Goal: Task Accomplishment & Management: Manage account settings

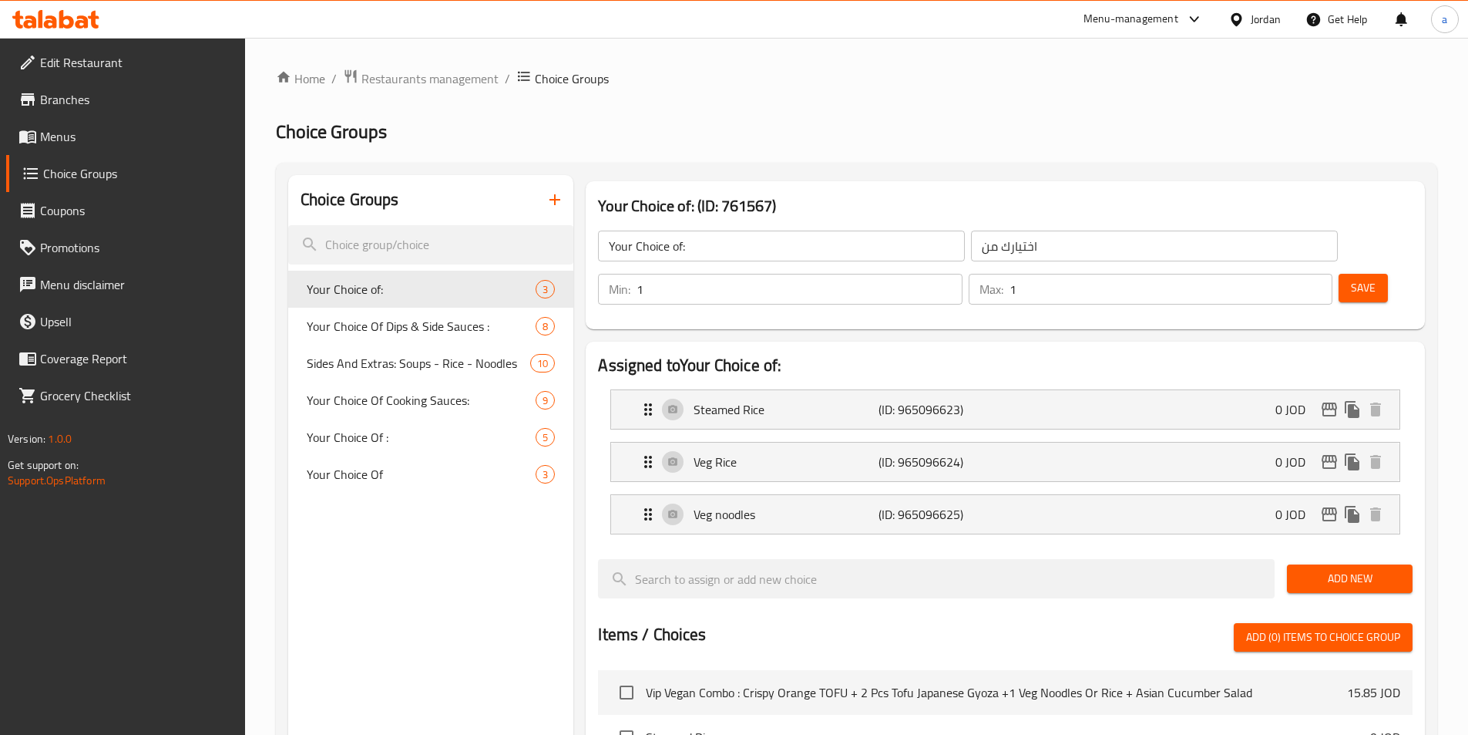
click at [1229, 20] on icon at bounding box center [1237, 20] width 16 height 16
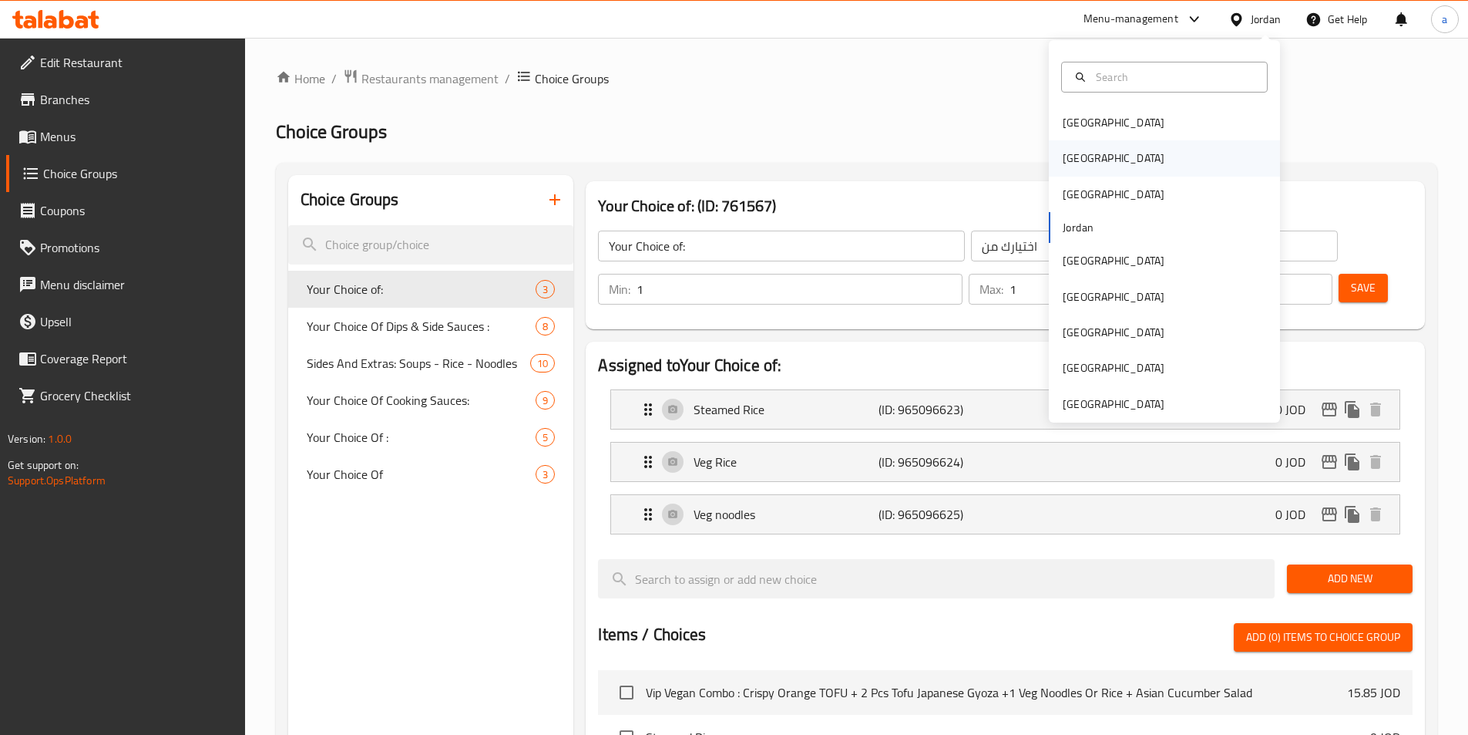
click at [1095, 166] on div "[GEOGRAPHIC_DATA]" at bounding box center [1164, 157] width 231 height 35
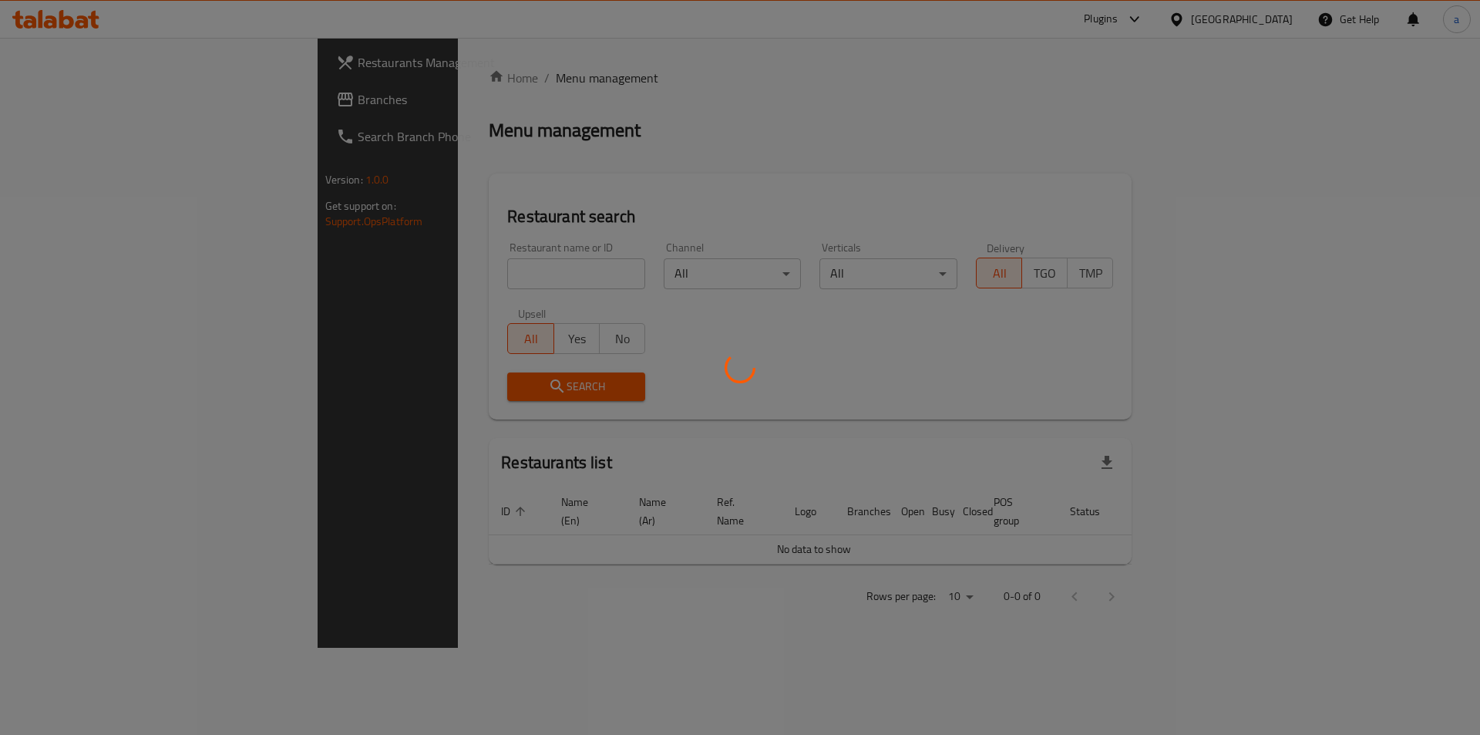
click at [55, 103] on div at bounding box center [740, 367] width 1480 height 735
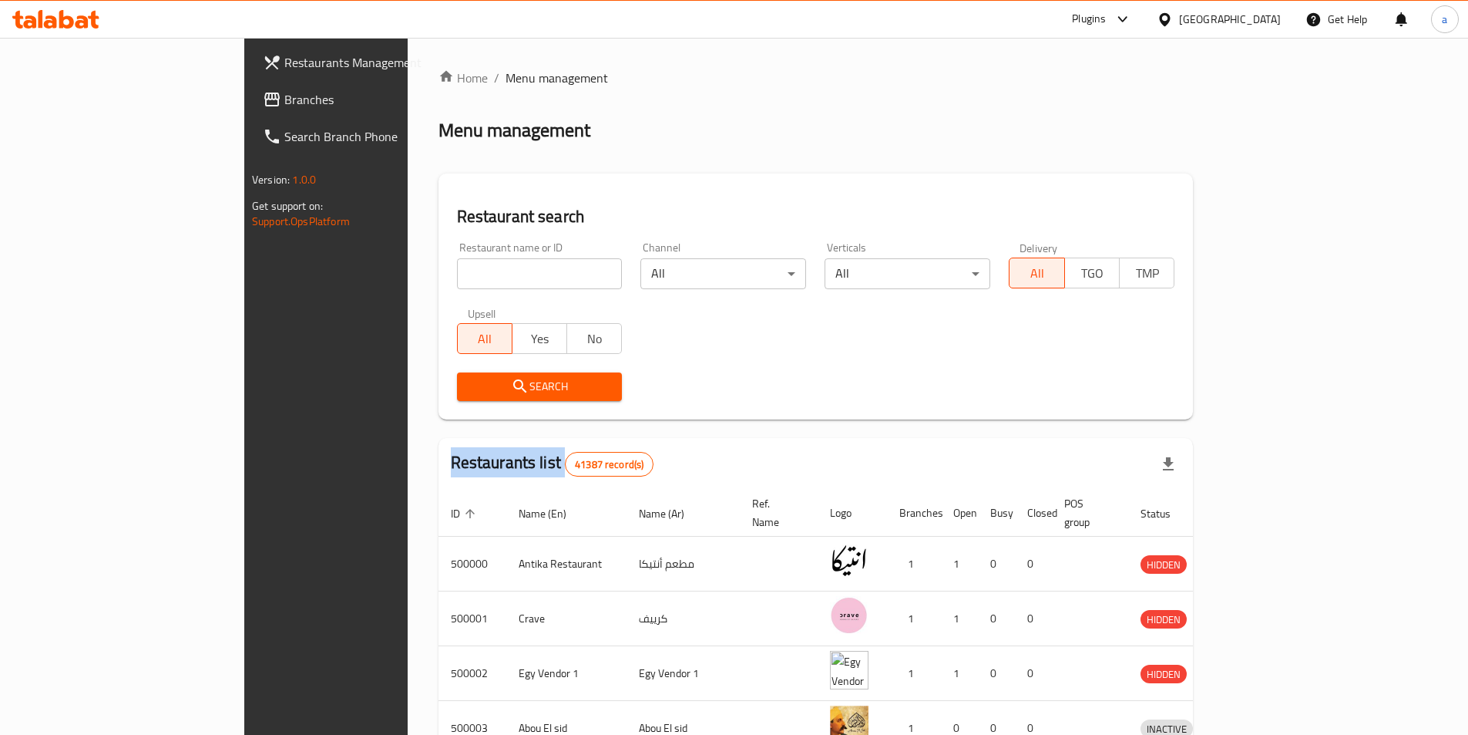
click at [244, 103] on div "Restaurants Management Branches Search Branch Phone Version: 1.0.0 Get support …" at bounding box center [734, 602] width 980 height 1129
click at [284, 103] on span "Branches" at bounding box center [380, 99] width 193 height 18
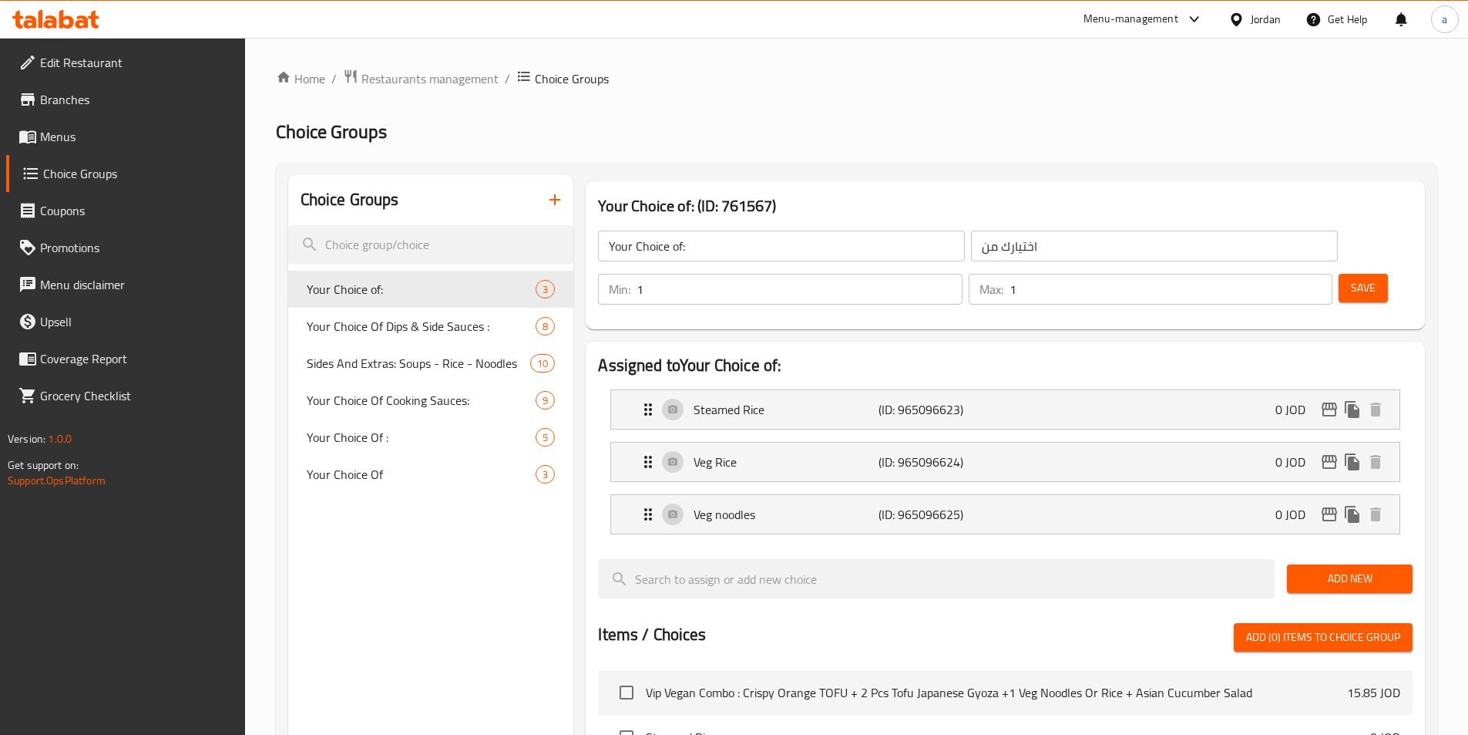
click at [1239, 17] on icon at bounding box center [1237, 20] width 16 height 16
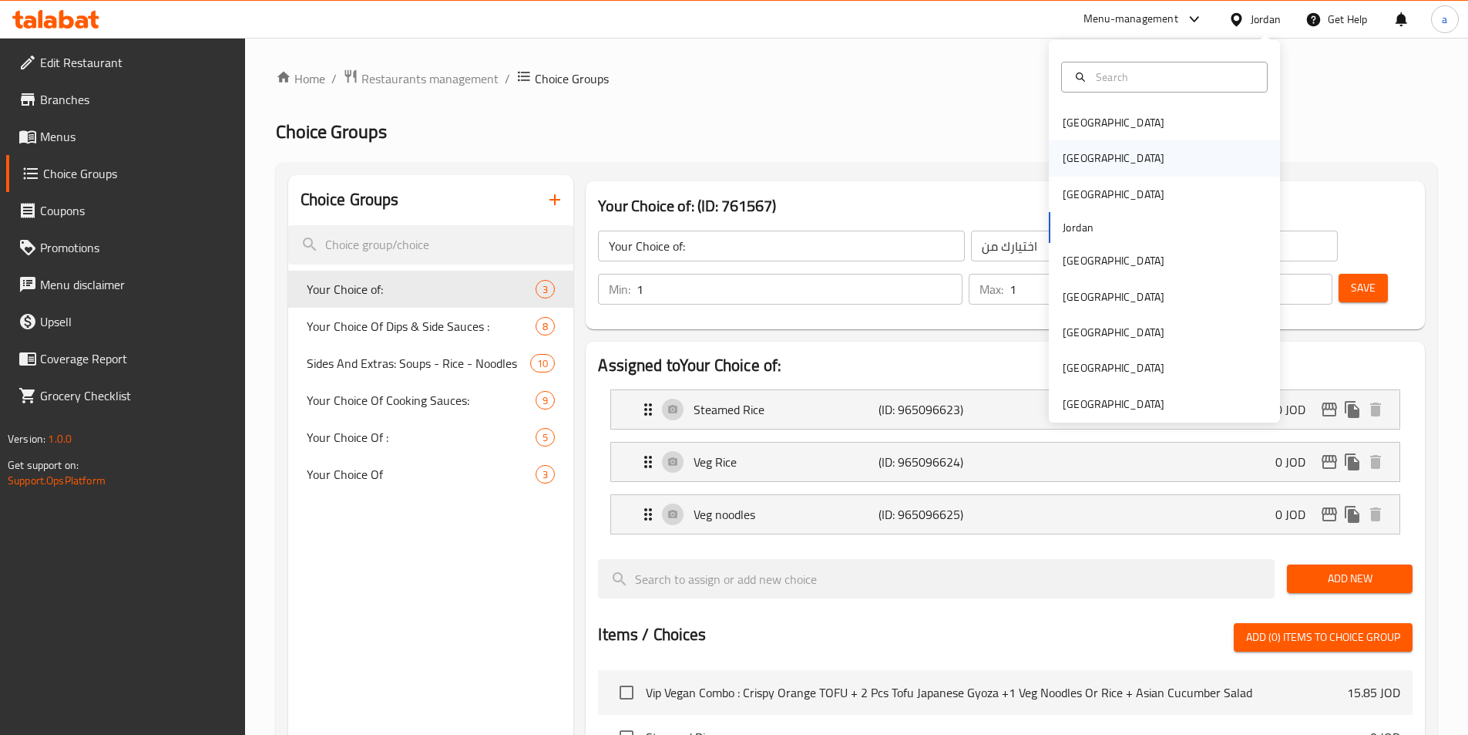
click at [1090, 165] on div "[GEOGRAPHIC_DATA]" at bounding box center [1114, 157] width 126 height 35
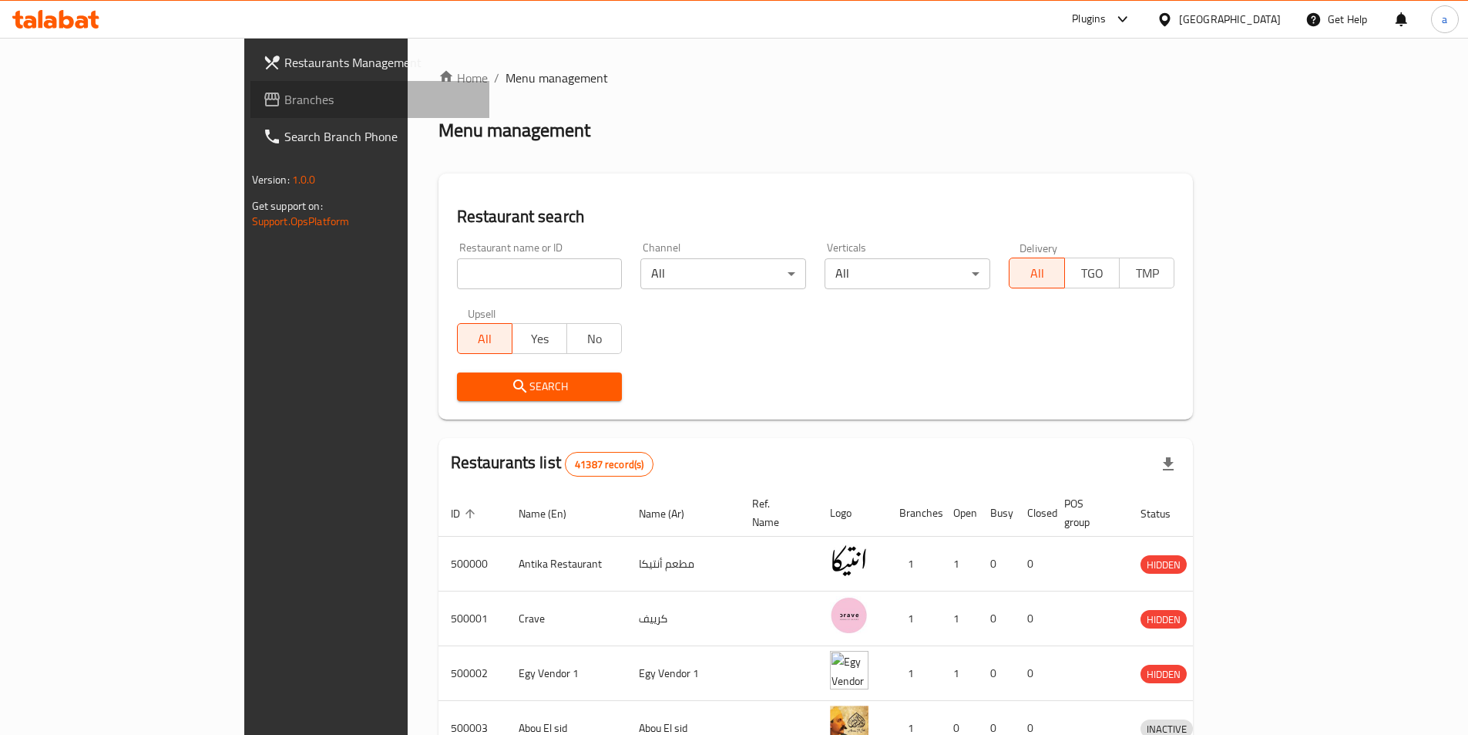
click at [284, 106] on span "Branches" at bounding box center [380, 99] width 193 height 18
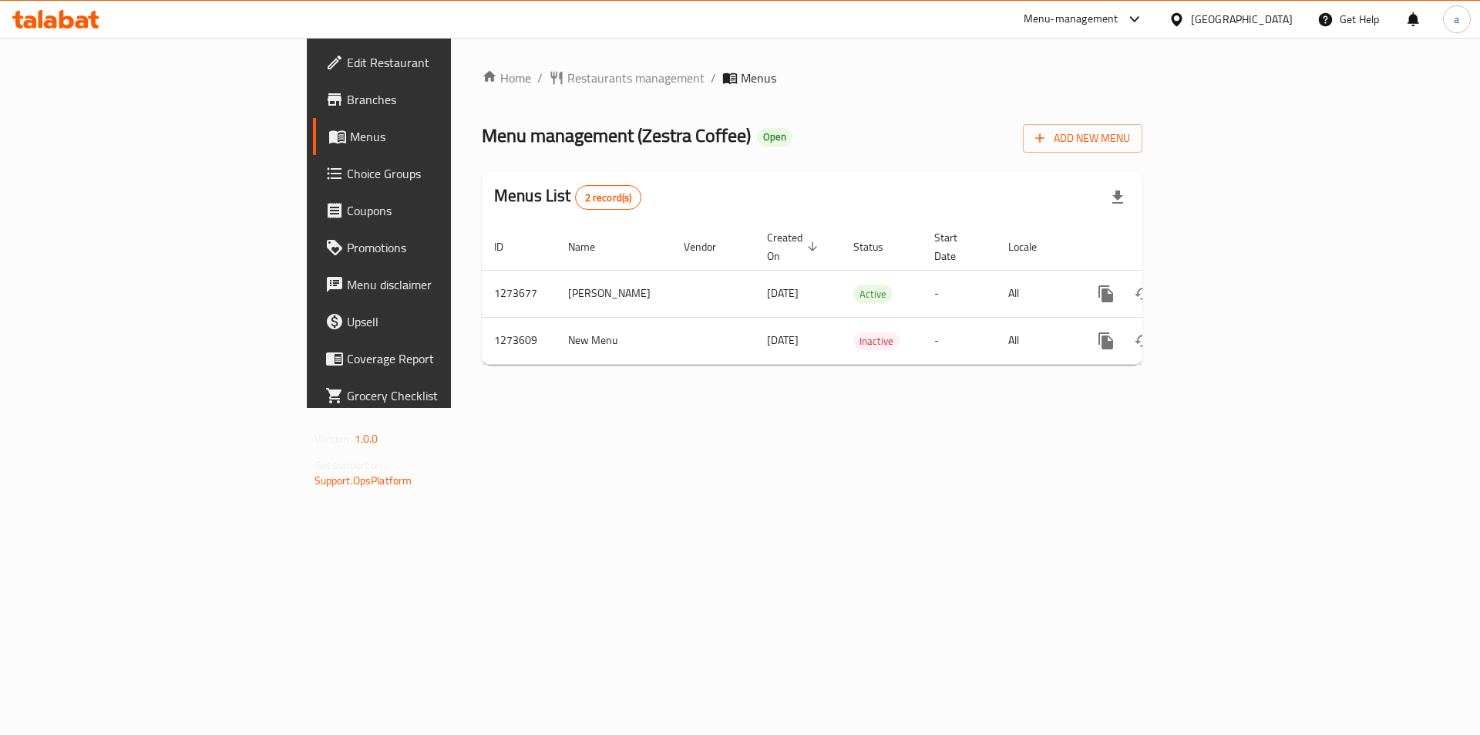
click at [347, 177] on span "Choice Groups" at bounding box center [444, 173] width 195 height 18
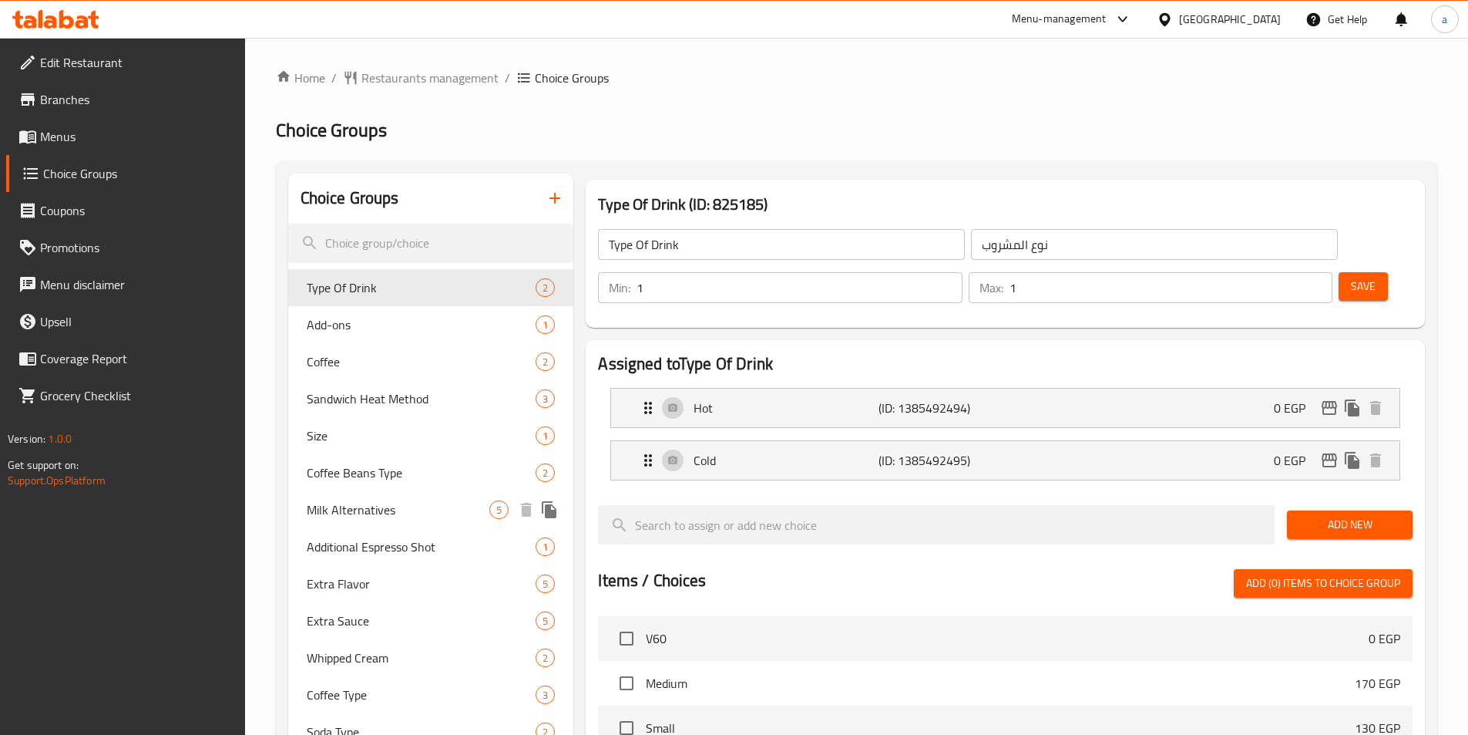
click at [346, 497] on div "Milk Alternatives 5" at bounding box center [431, 509] width 286 height 37
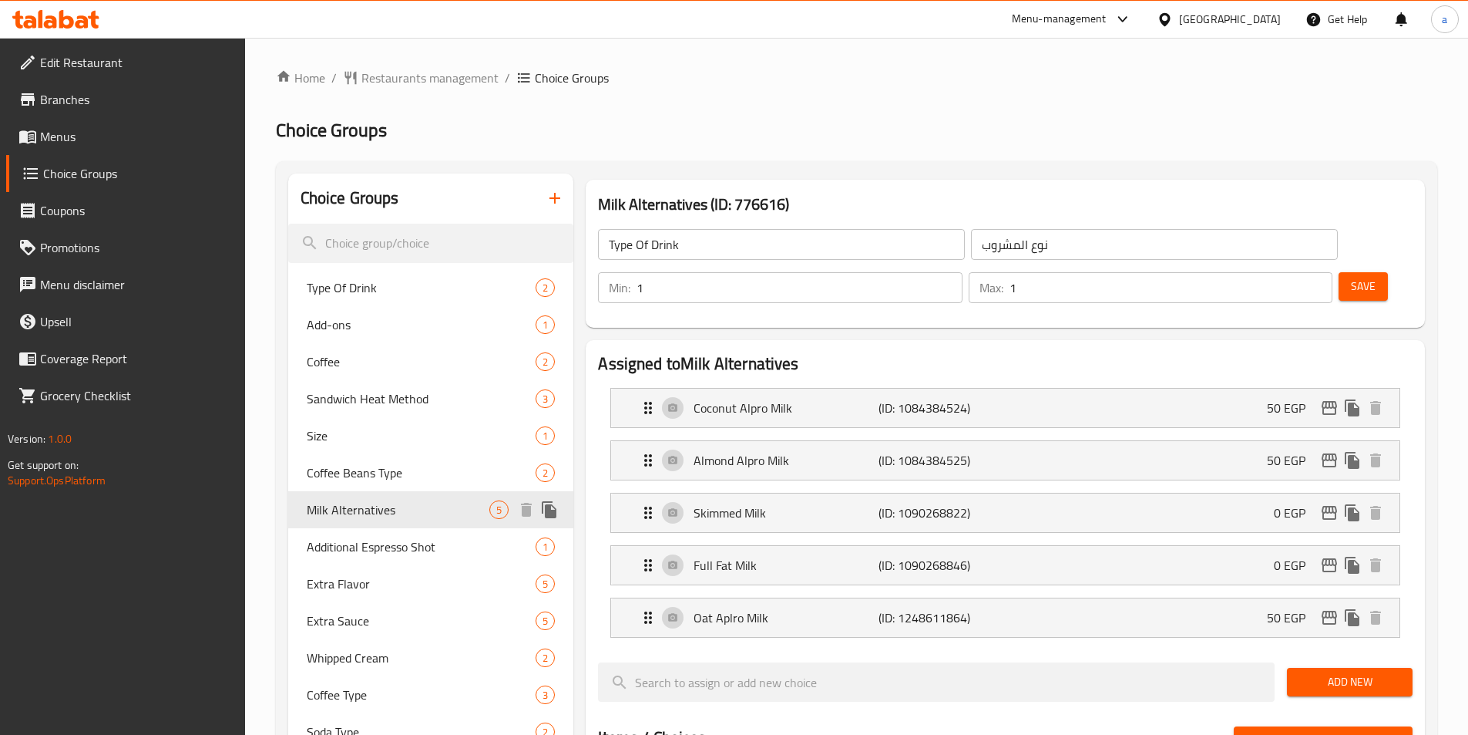
type input "Milk Alternatives"
type input "بدائل الحليب"
click at [950, 111] on div "Home / Restaurants management / Choice Groups Choice Groups Choice Groups Type …" at bounding box center [857, 708] width 1162 height 1278
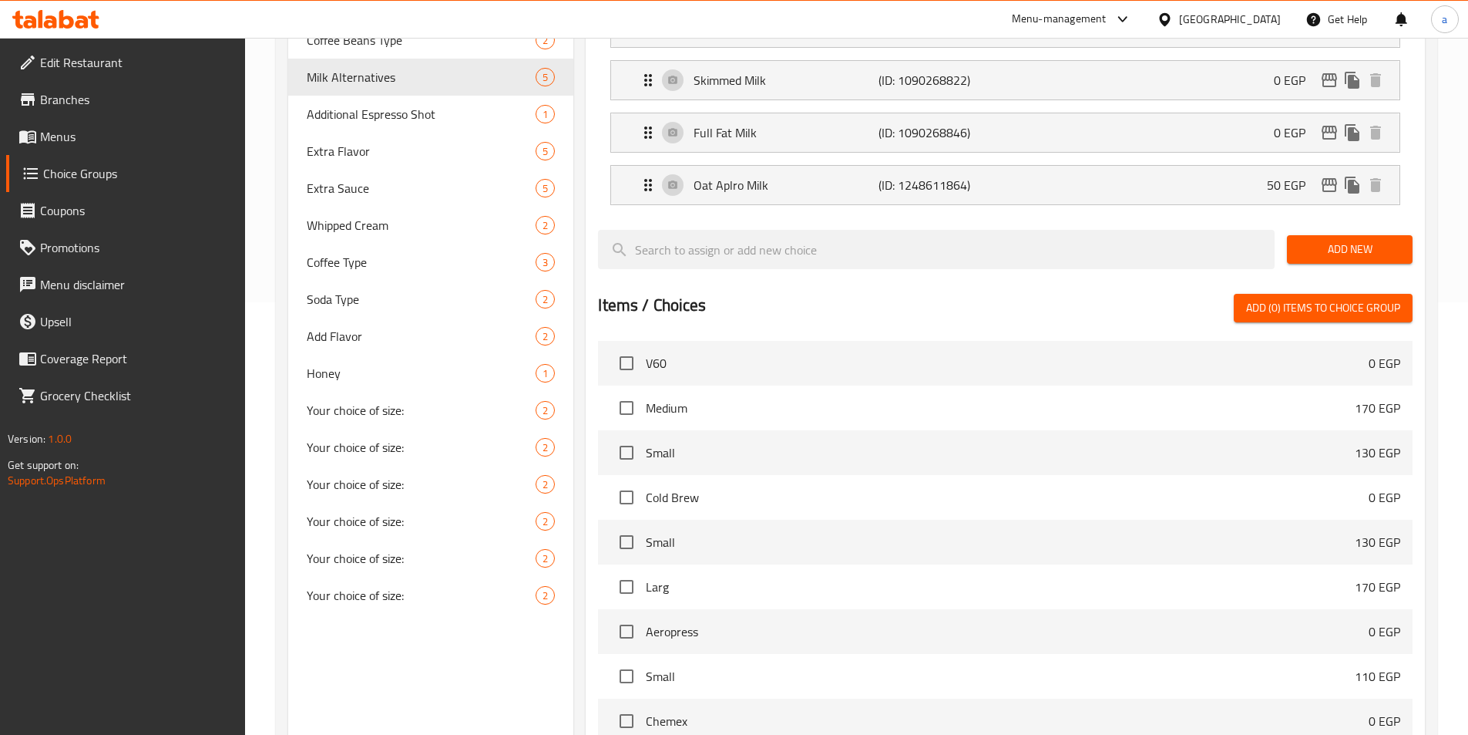
scroll to position [60, 0]
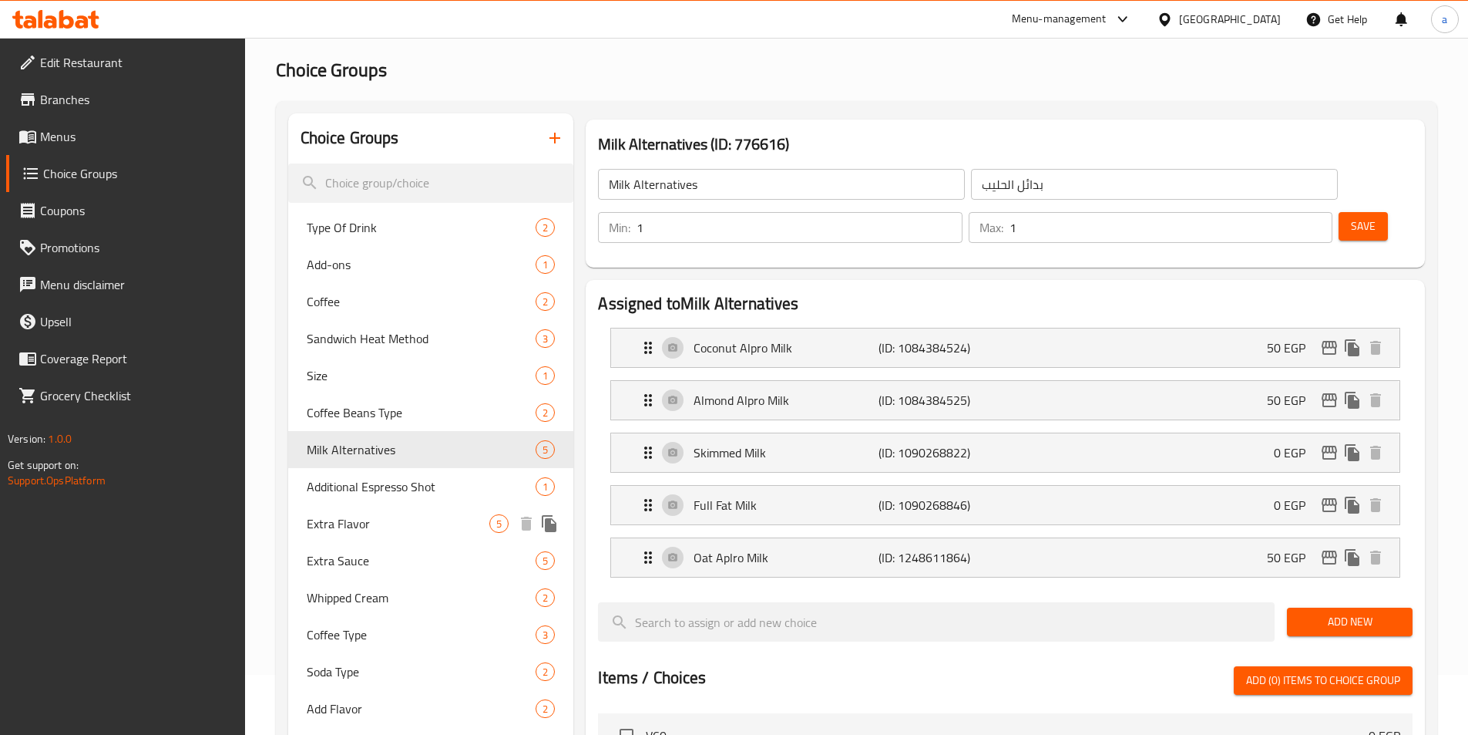
click at [385, 521] on span "Extra Flavor" at bounding box center [398, 523] width 183 height 18
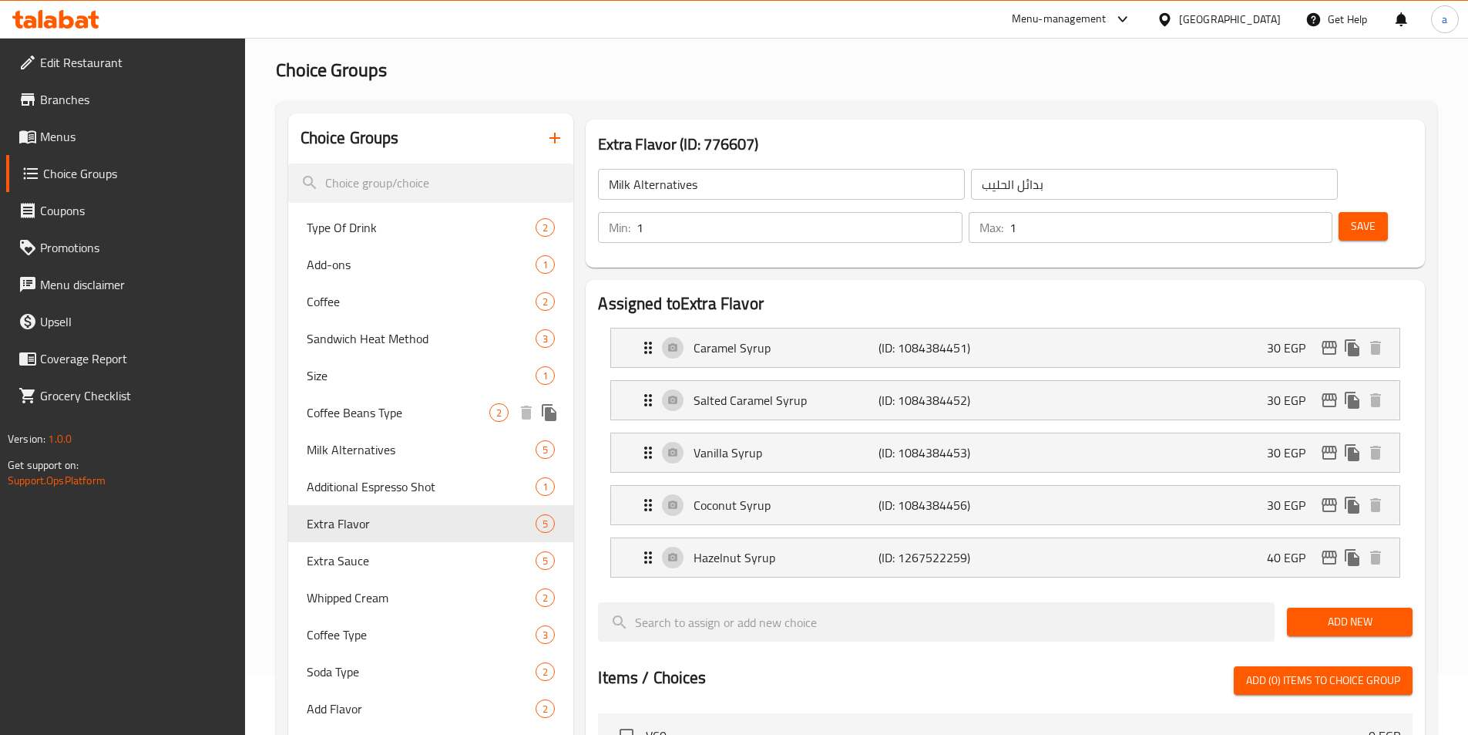
type input "Extra Flavor"
type input "نكهة اضافية"
type input "0"
type input "4"
click at [810, 69] on h2 "Choice Groups" at bounding box center [857, 70] width 1162 height 25
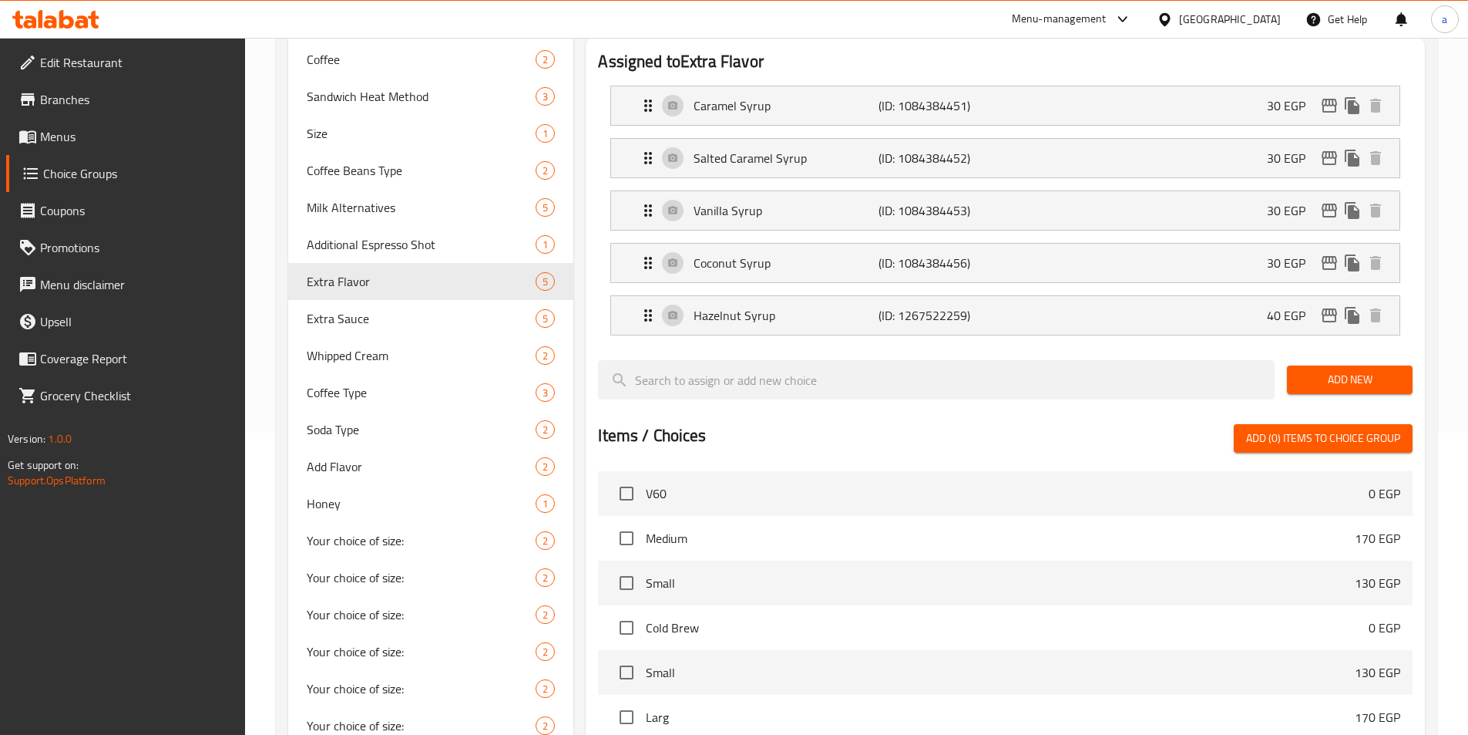
scroll to position [215, 0]
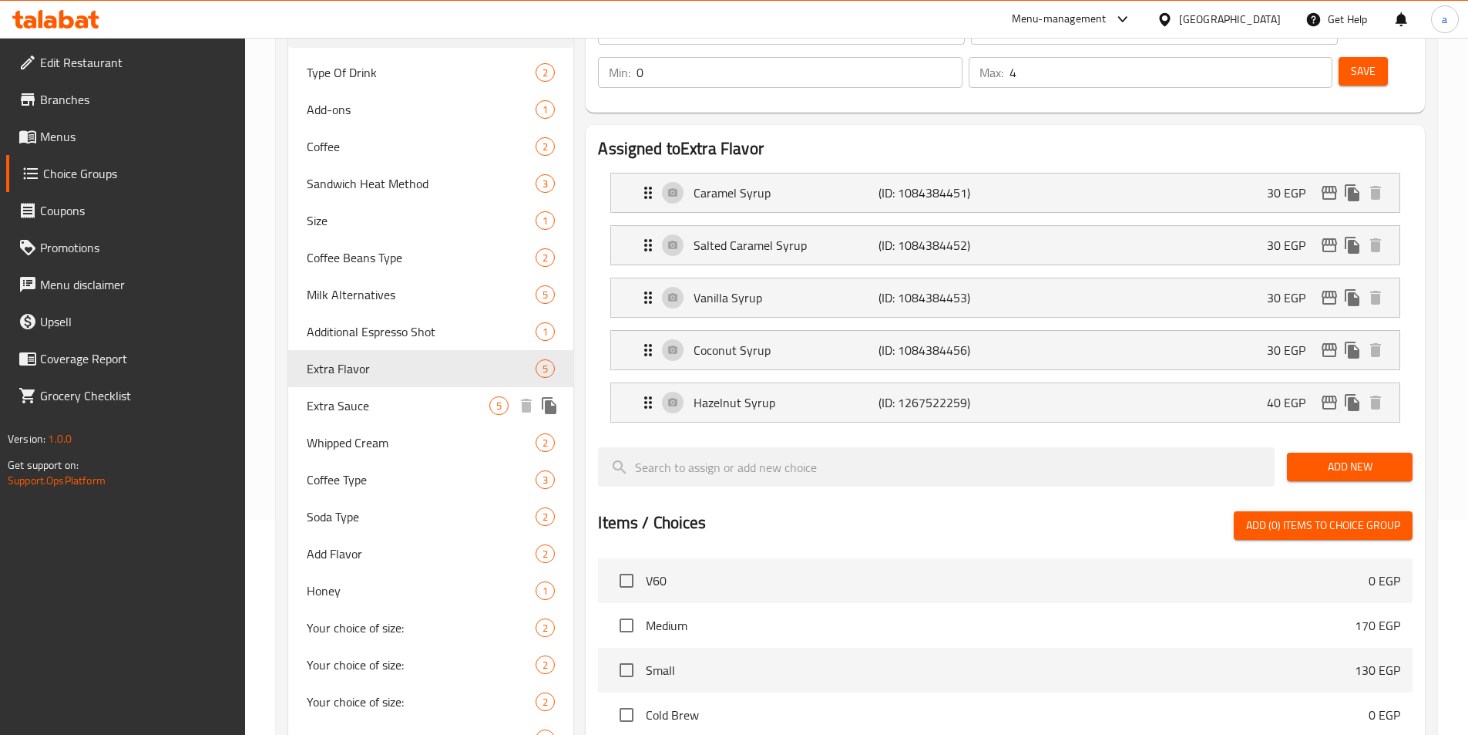
click at [366, 402] on span "Extra Sauce" at bounding box center [398, 405] width 183 height 18
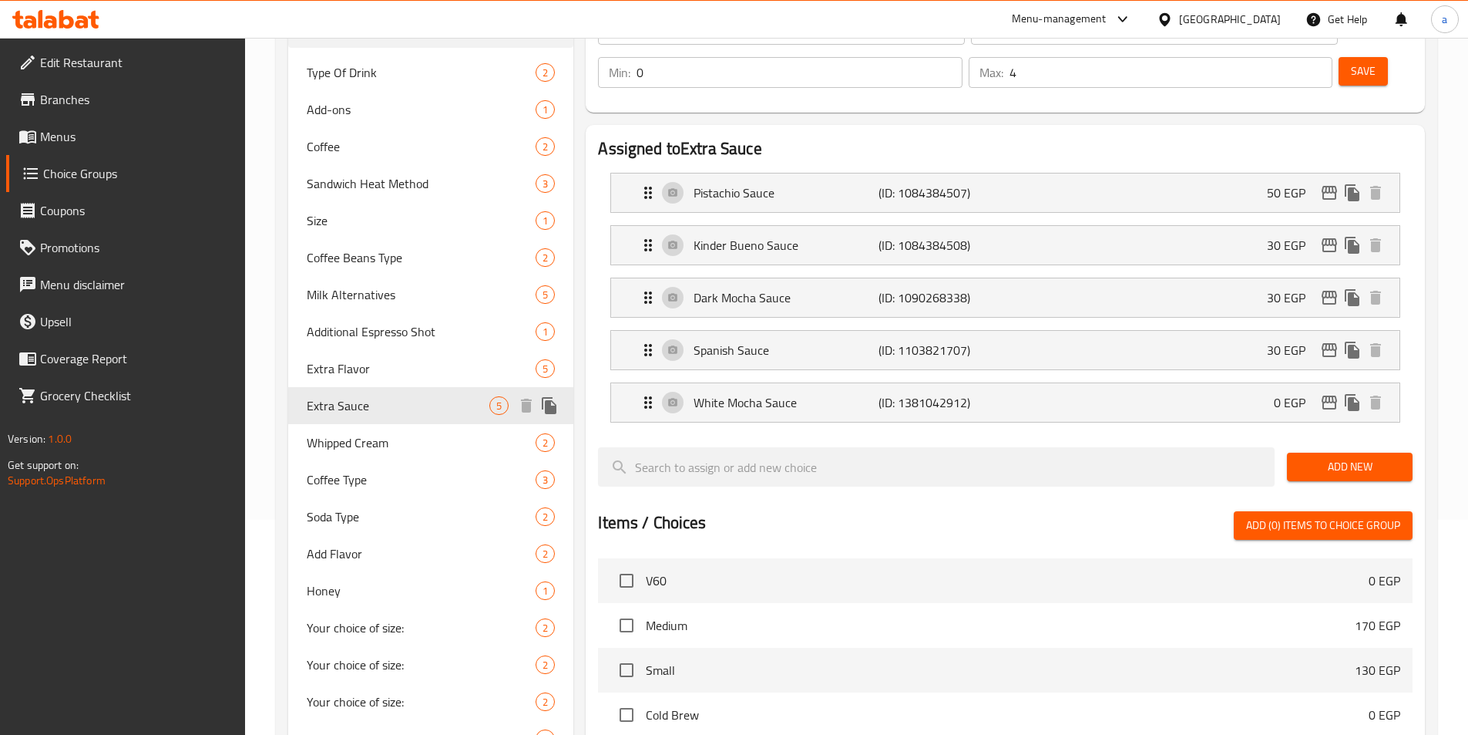
type input "Extra Sauce"
type input "صوص اضافي"
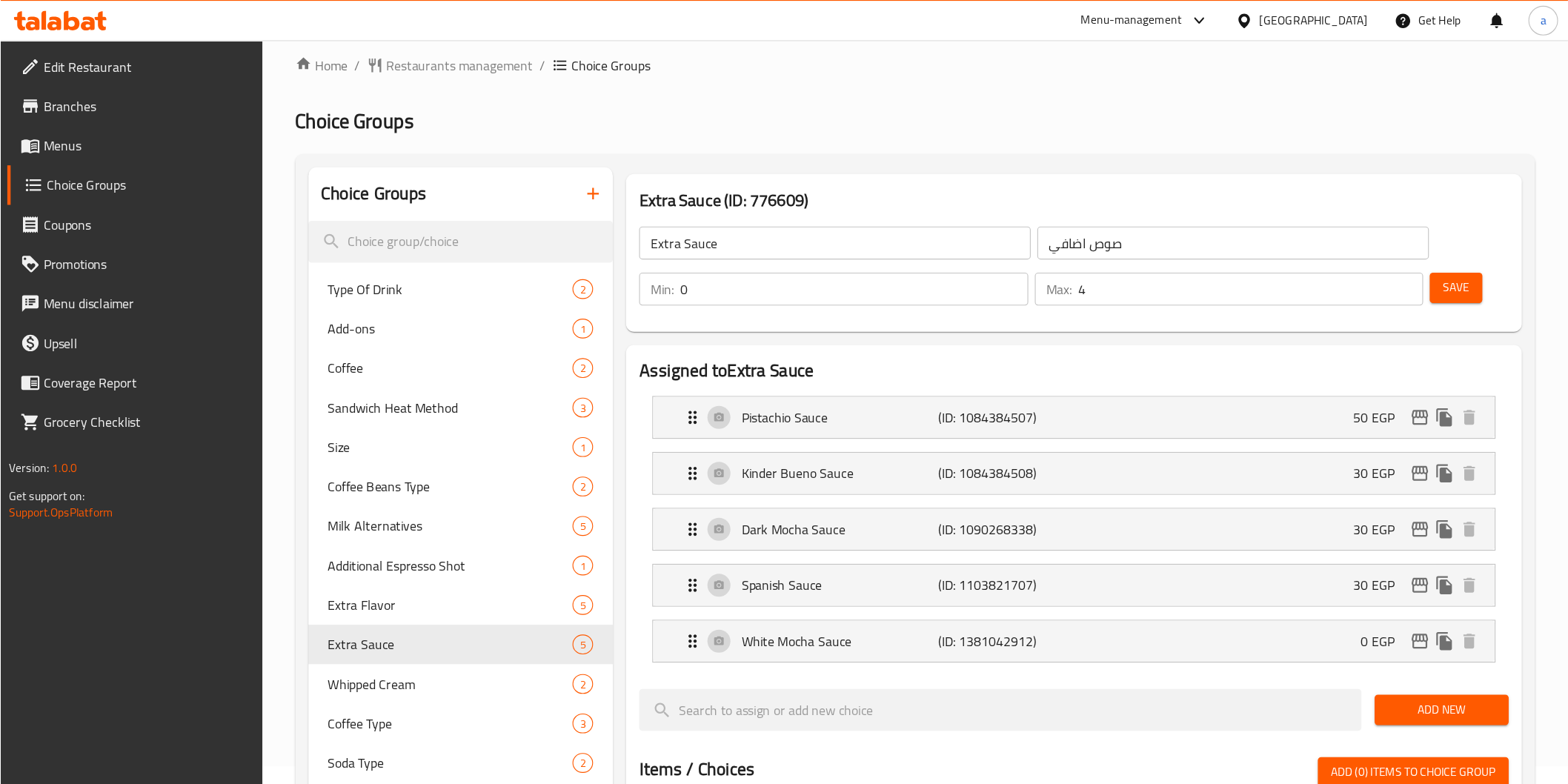
scroll to position [16, 0]
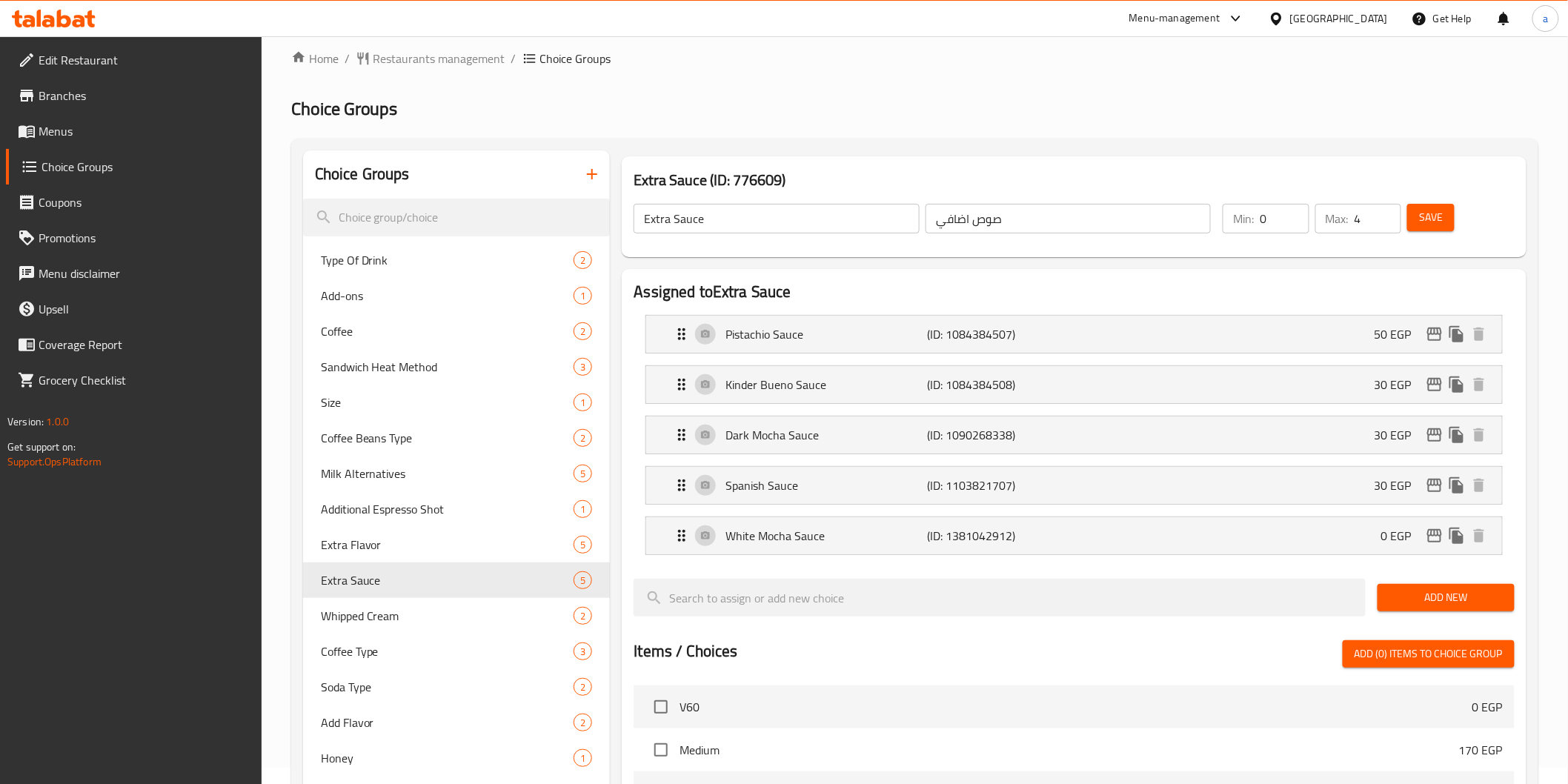
click at [901, 92] on div "Home / Restaurants management / Choice Groups Choice Groups Choice Groups Type …" at bounding box center [914, 666] width 1247 height 1233
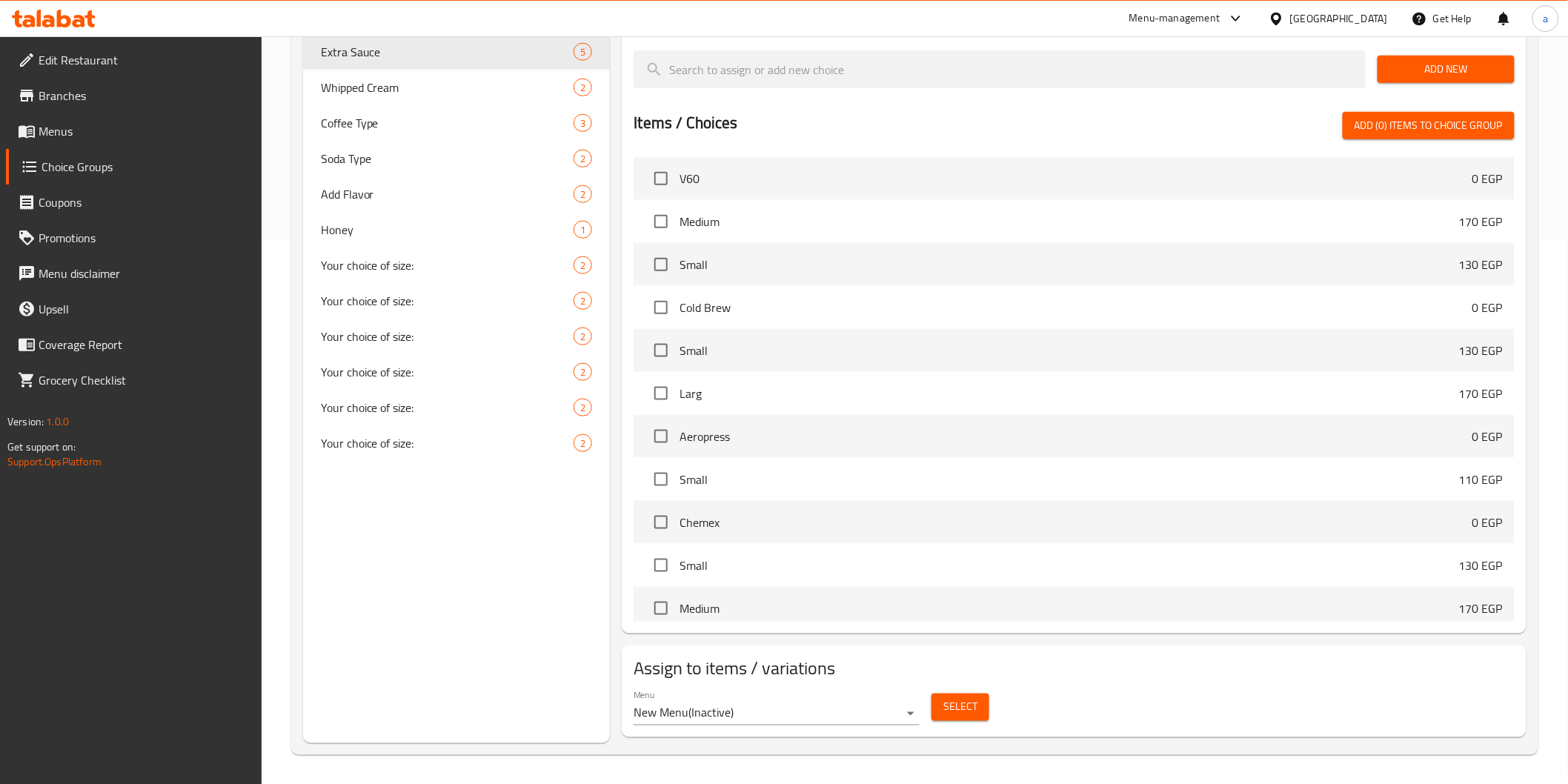
scroll to position [0, 0]
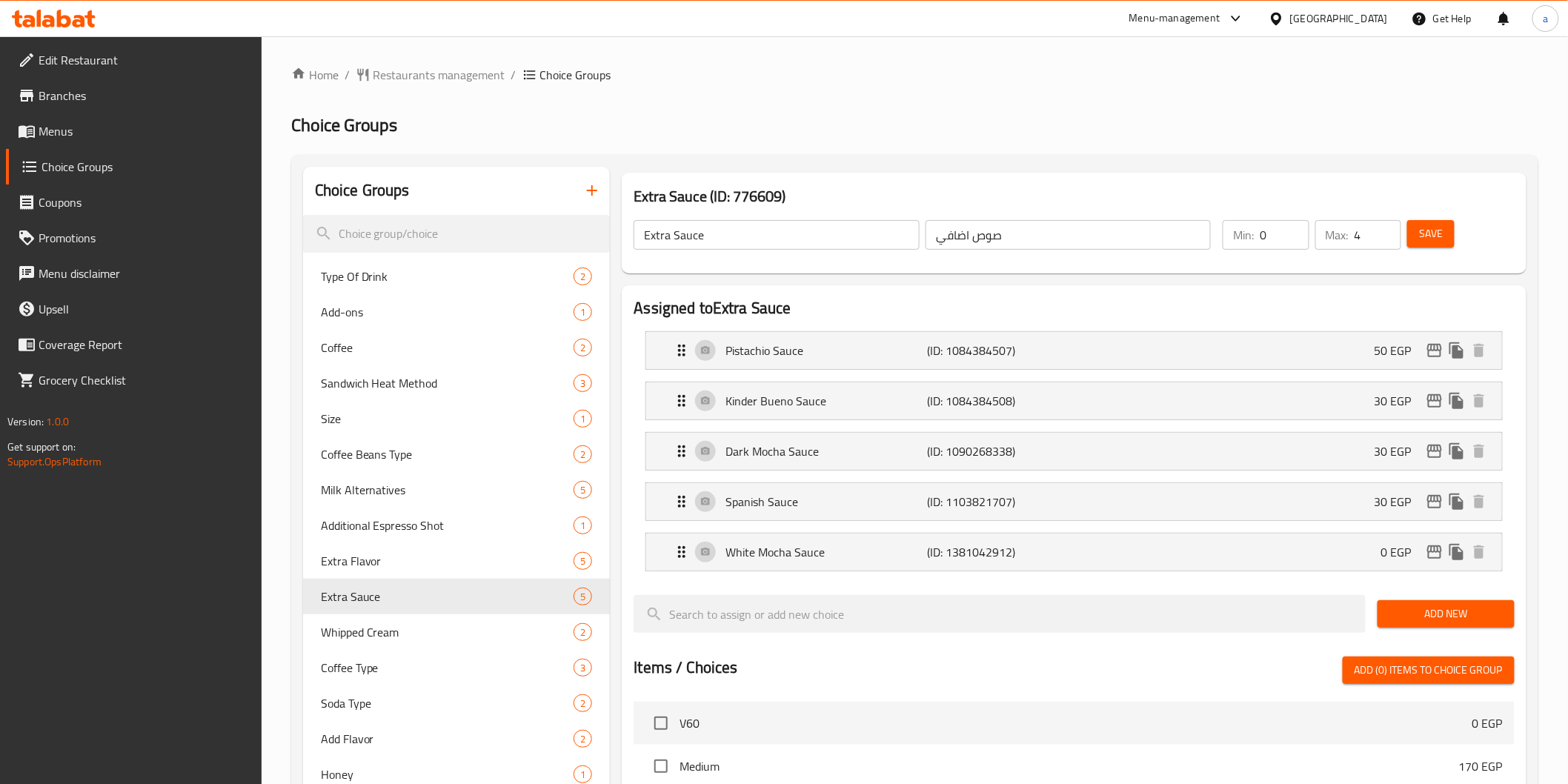
click at [933, 97] on div "Home / Restaurants management / Choice Groups Choice Groups Choice Groups Type …" at bounding box center [914, 682] width 1247 height 1233
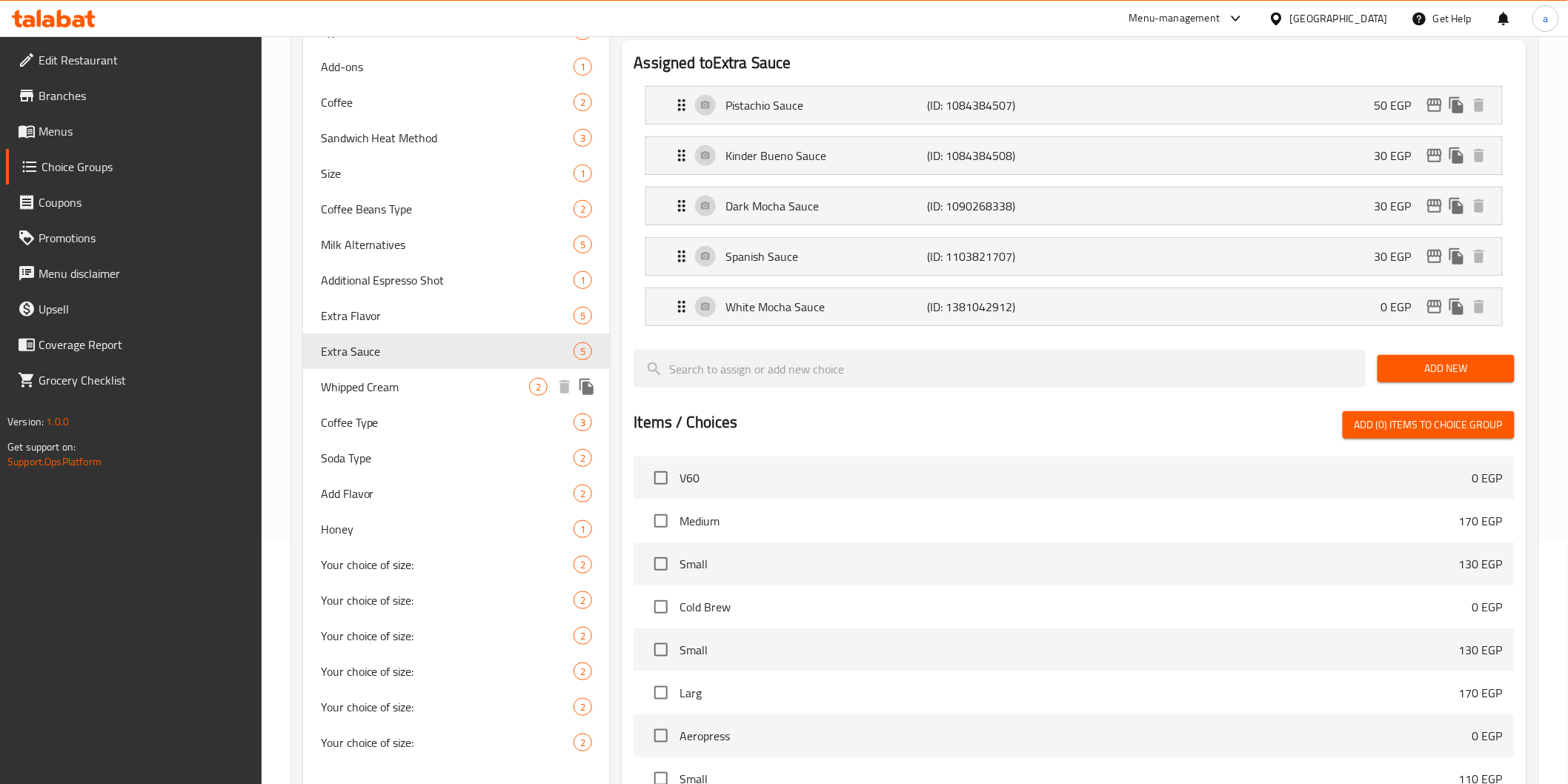
scroll to position [247, 0]
click at [386, 520] on span "Honey" at bounding box center [425, 527] width 209 height 17
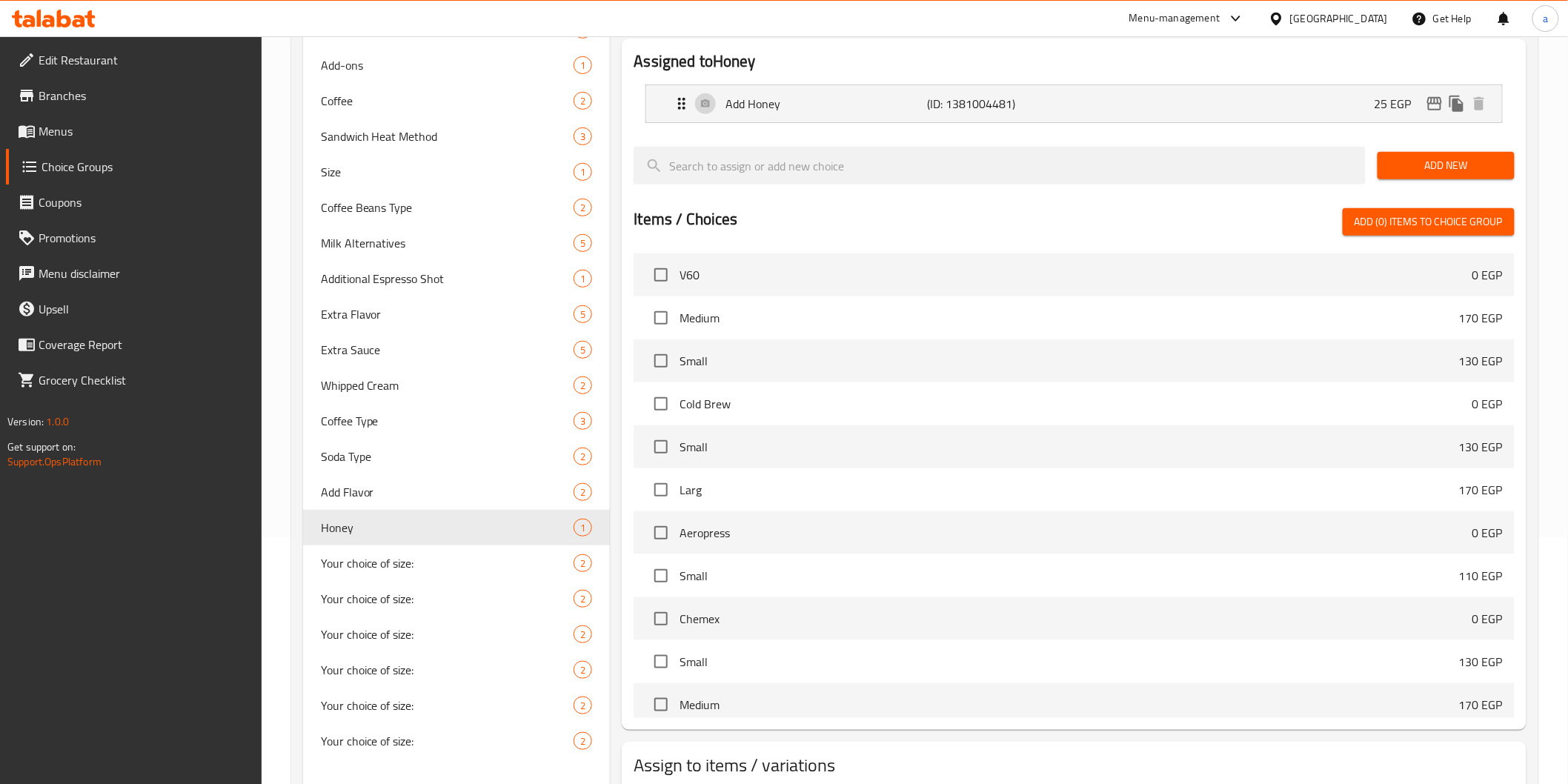
type input "Honey"
type input "عسل"
type input "1"
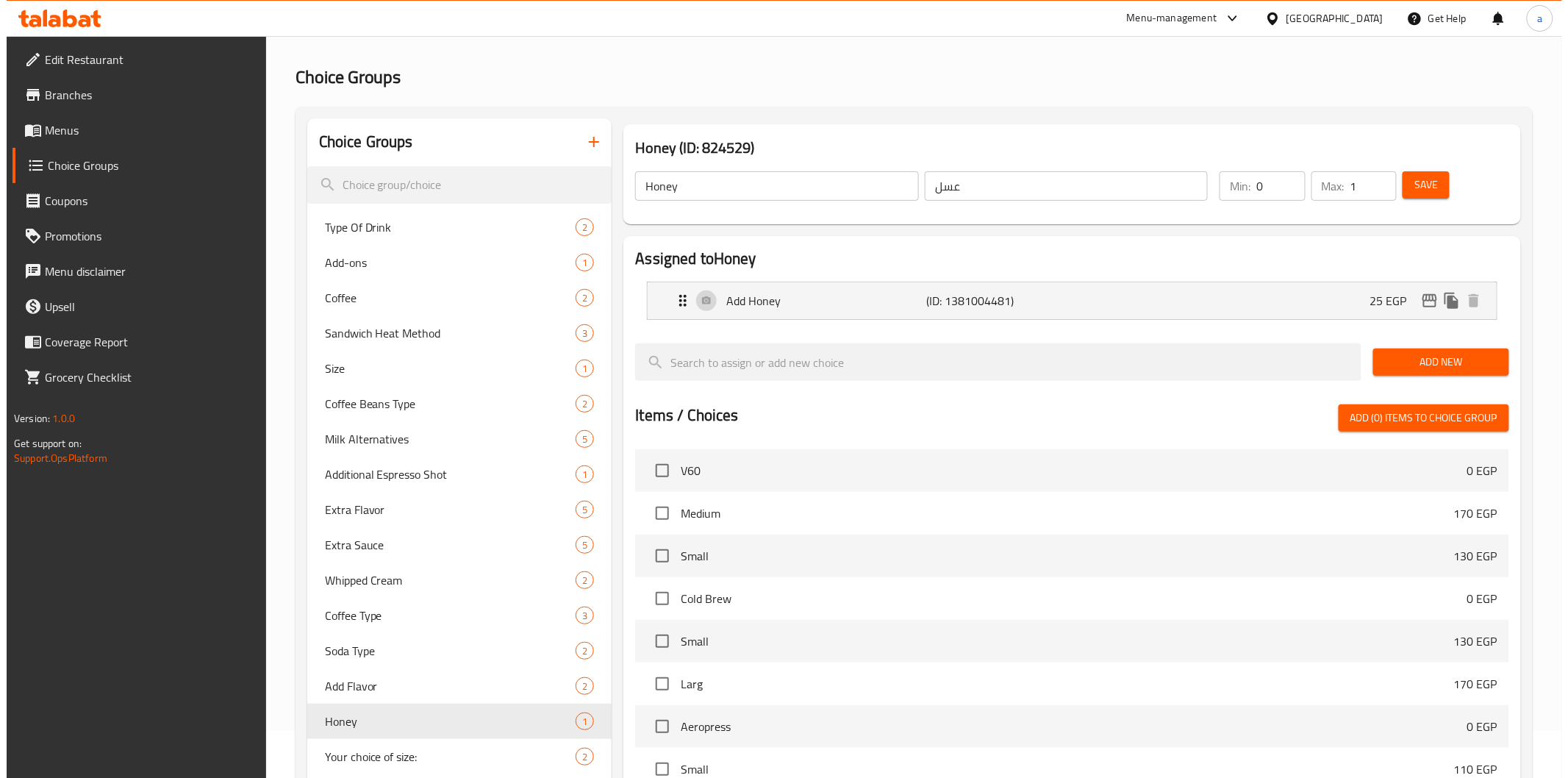
scroll to position [0, 0]
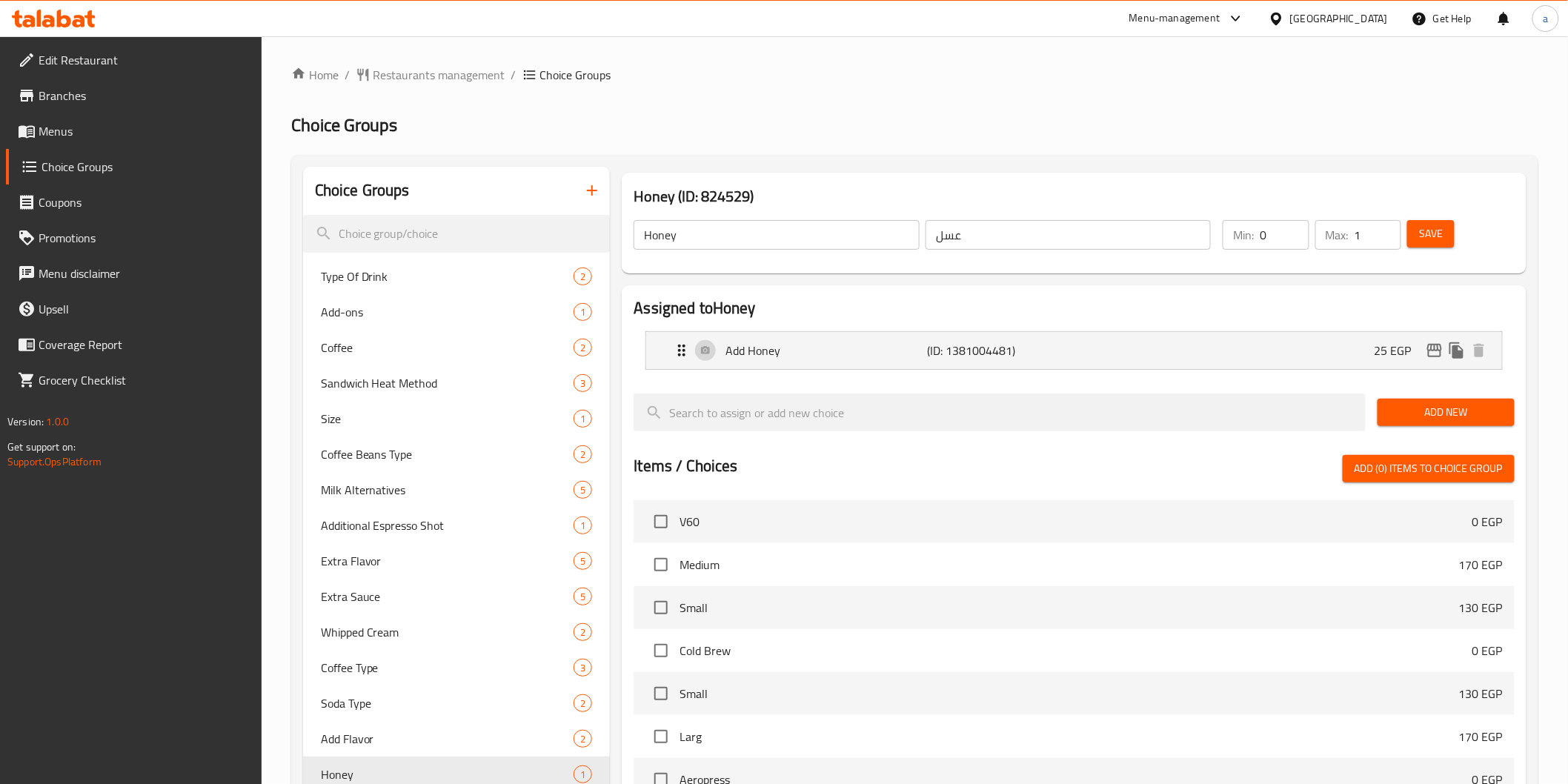
click at [1062, 47] on div "Home / Restaurants management / Choice Groups Choice Groups Choice Groups Type …" at bounding box center [914, 581] width 1307 height 1090
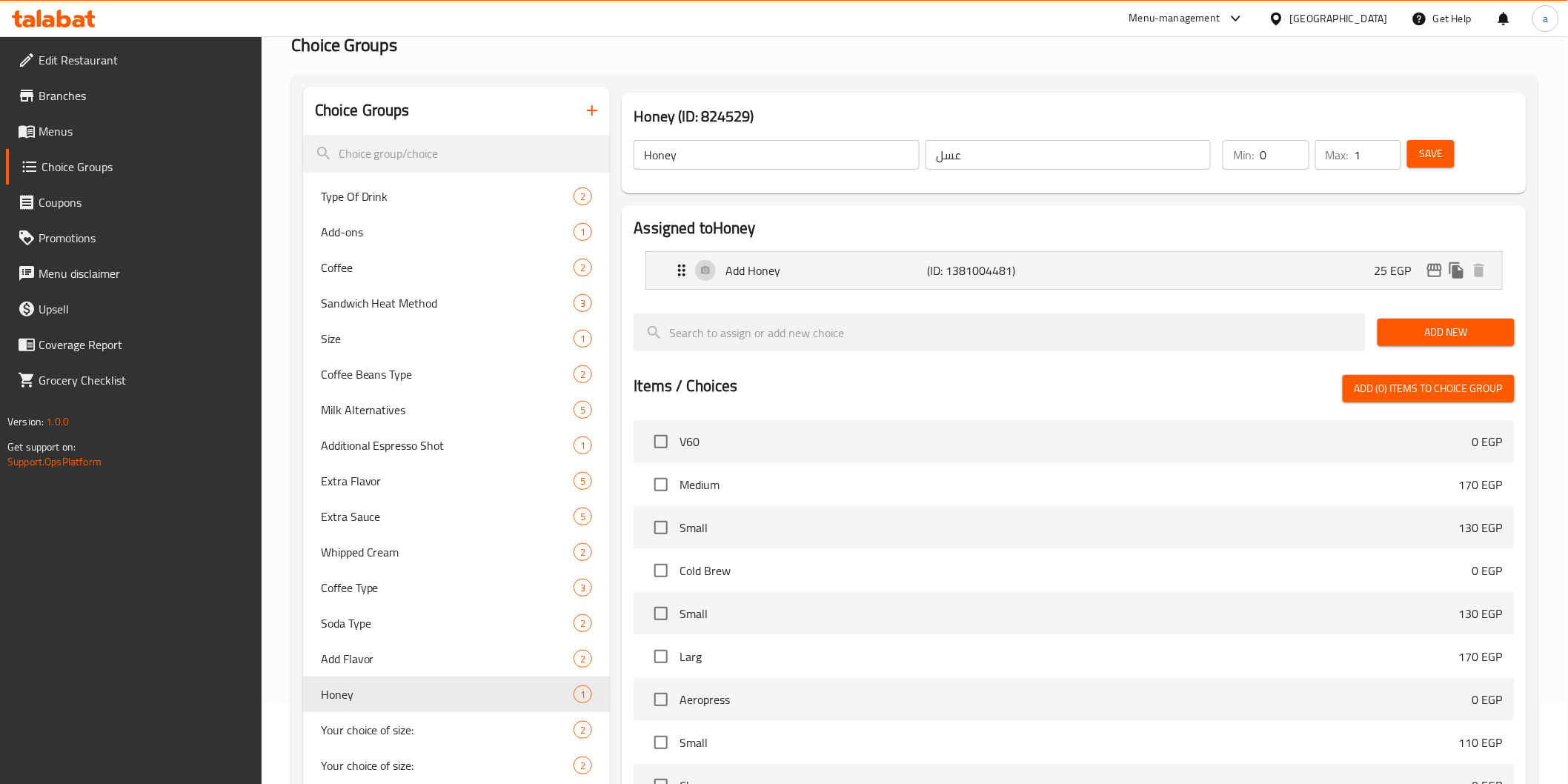
scroll to position [13, 0]
